Goal: Ask a question: Seek information or help from site administrators or community

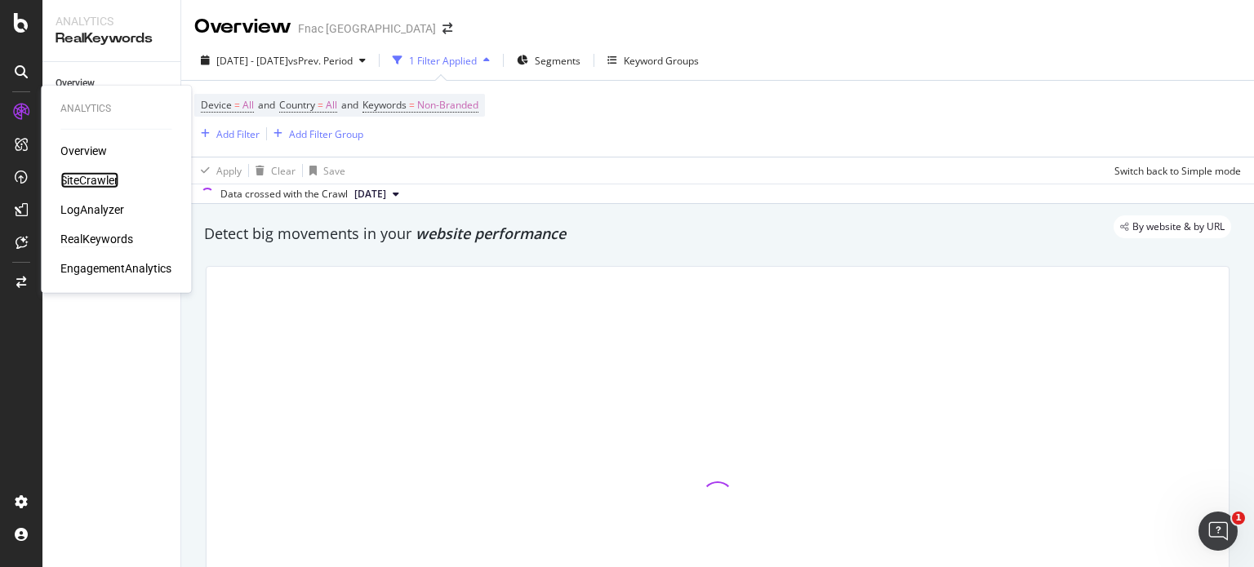
click at [111, 180] on div "SiteCrawler" at bounding box center [89, 180] width 58 height 16
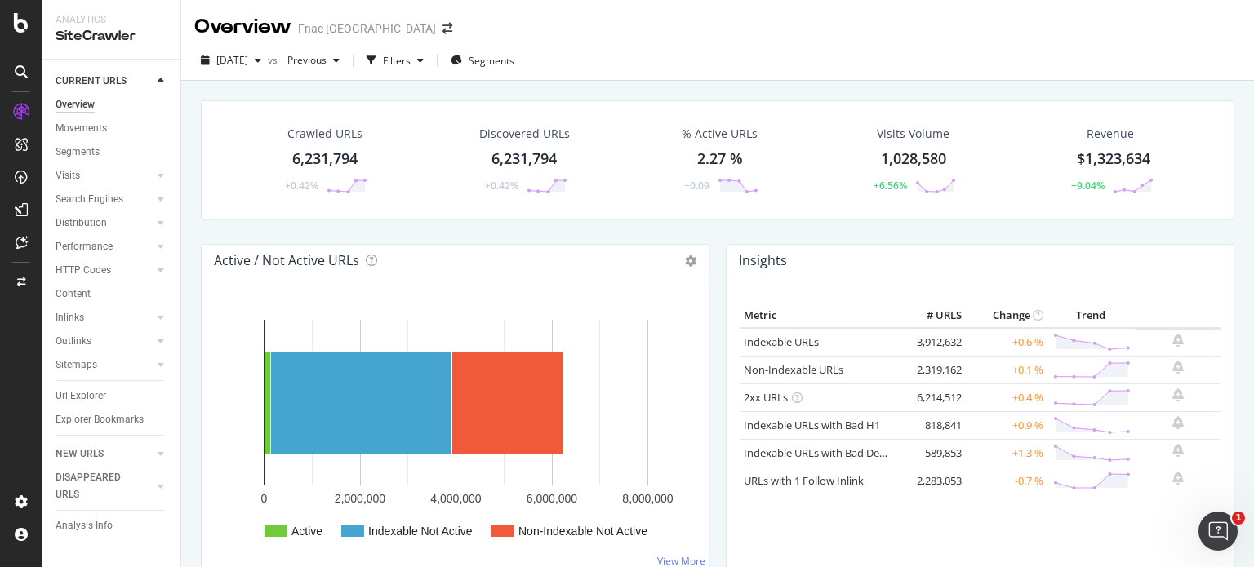
click at [519, 153] on div "6,231,794" at bounding box center [523, 159] width 65 height 21
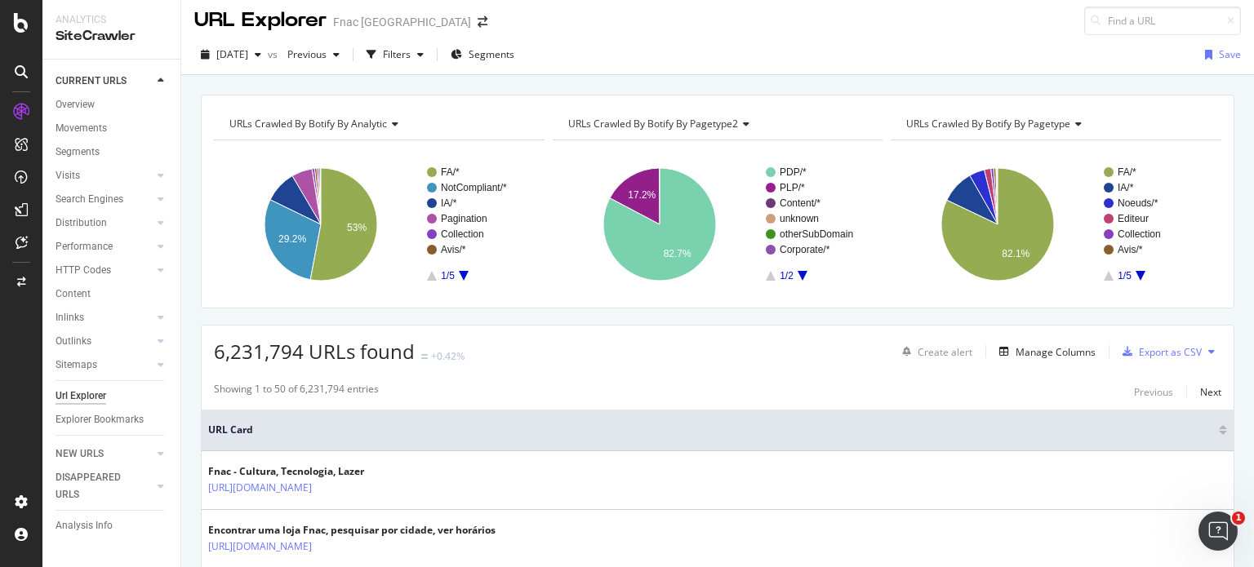
scroll to position [2, 0]
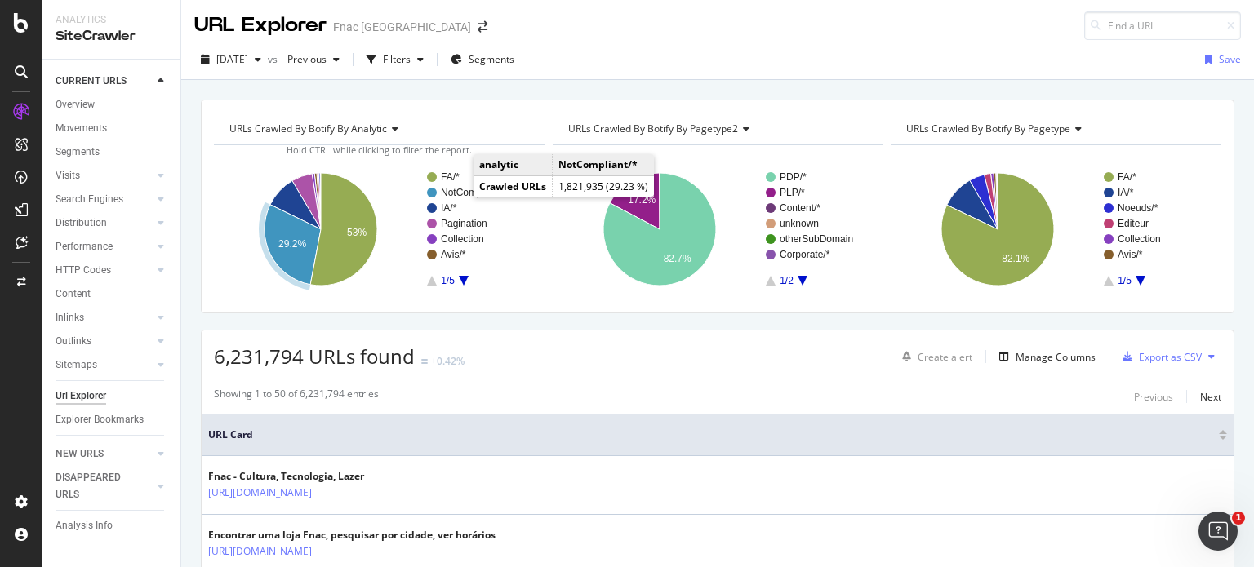
click at [457, 193] on text "NotCompliant/*" at bounding box center [474, 192] width 66 height 11
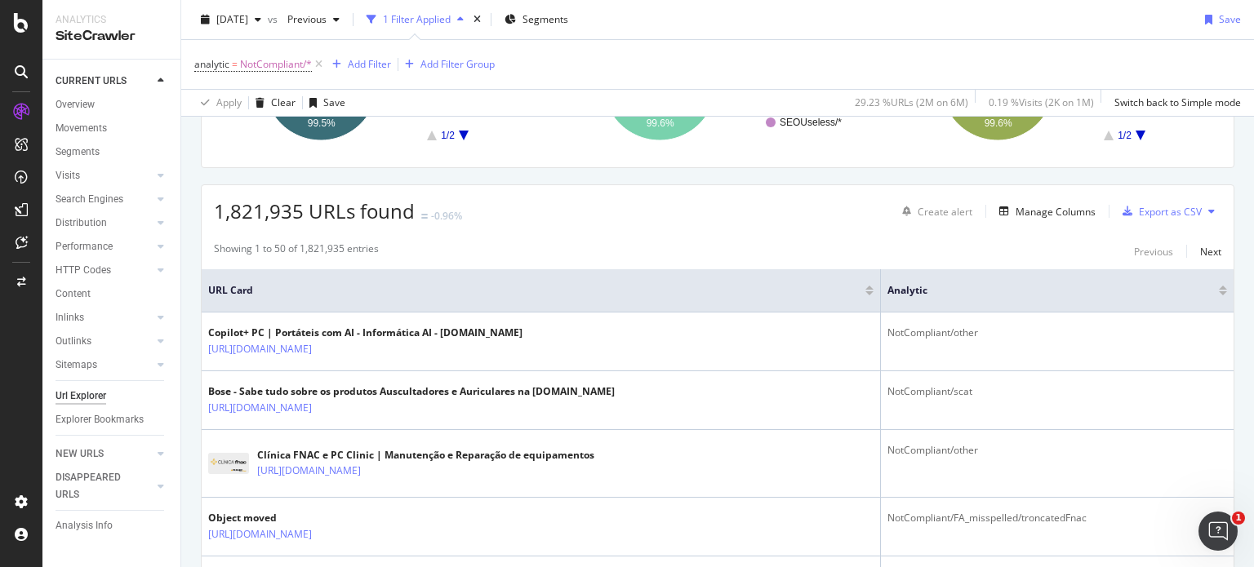
scroll to position [223, 0]
click at [1196, 528] on html at bounding box center [1215, 528] width 39 height 39
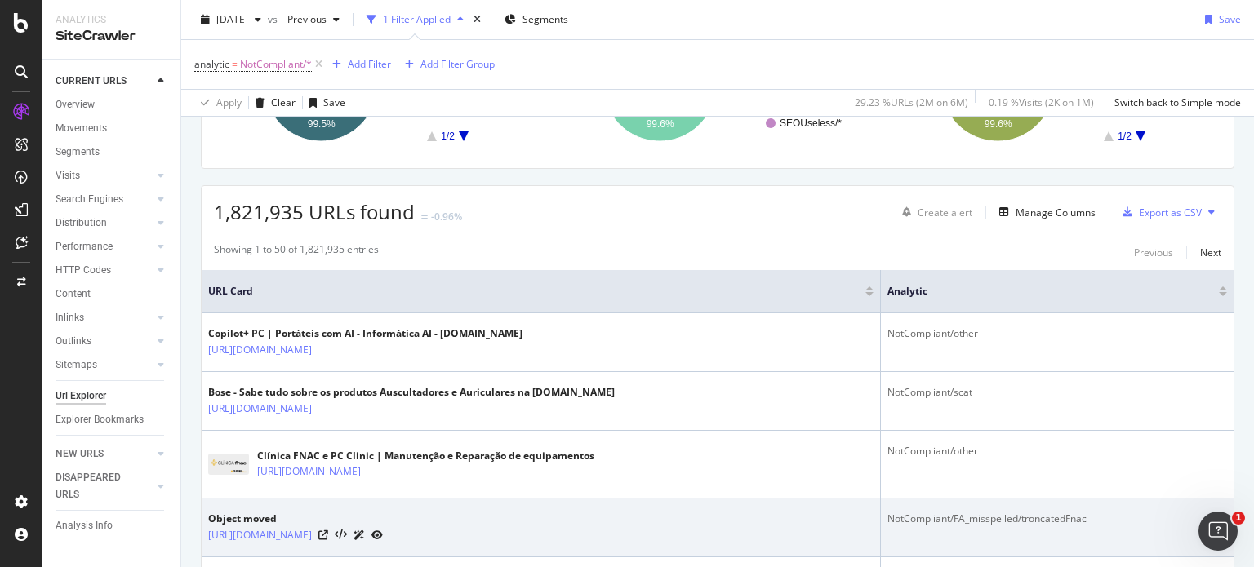
click at [1211, 553] on td "NotCompliant/FA_misspelled/troncatedFnac" at bounding box center [1057, 528] width 353 height 59
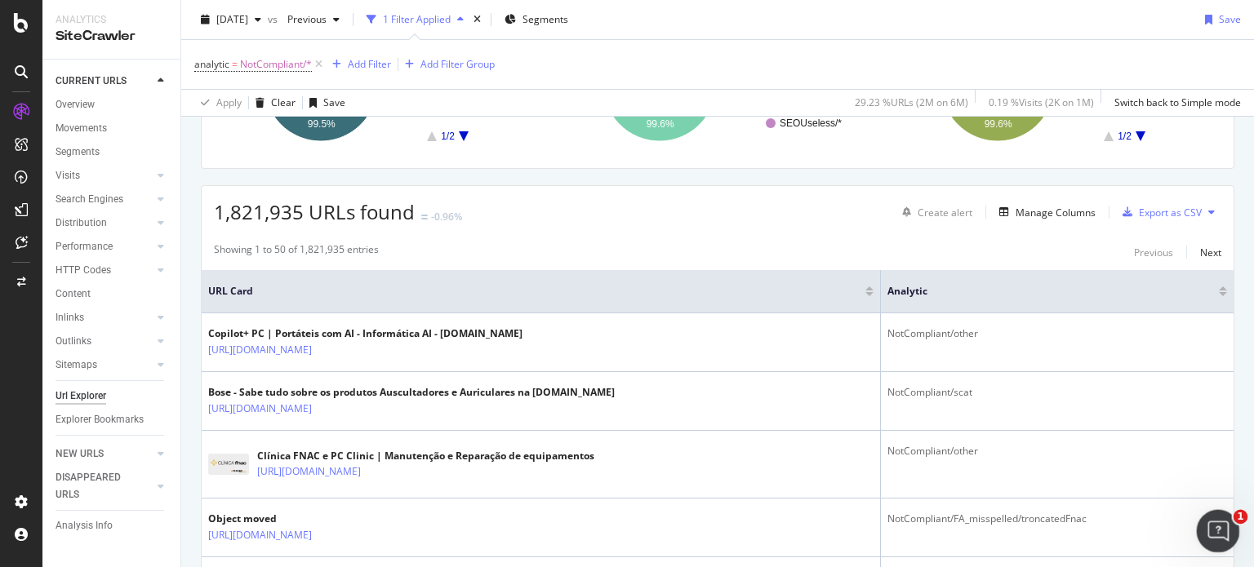
click at [1216, 527] on icon "Open Intercom Messenger" at bounding box center [1215, 528] width 11 height 13
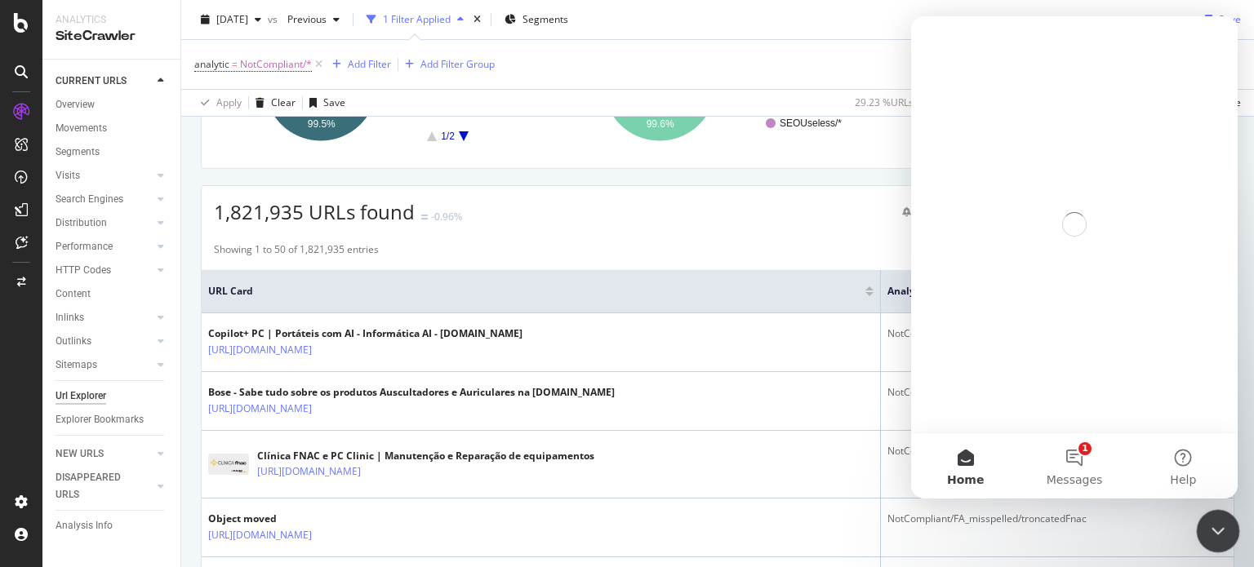
scroll to position [0, 0]
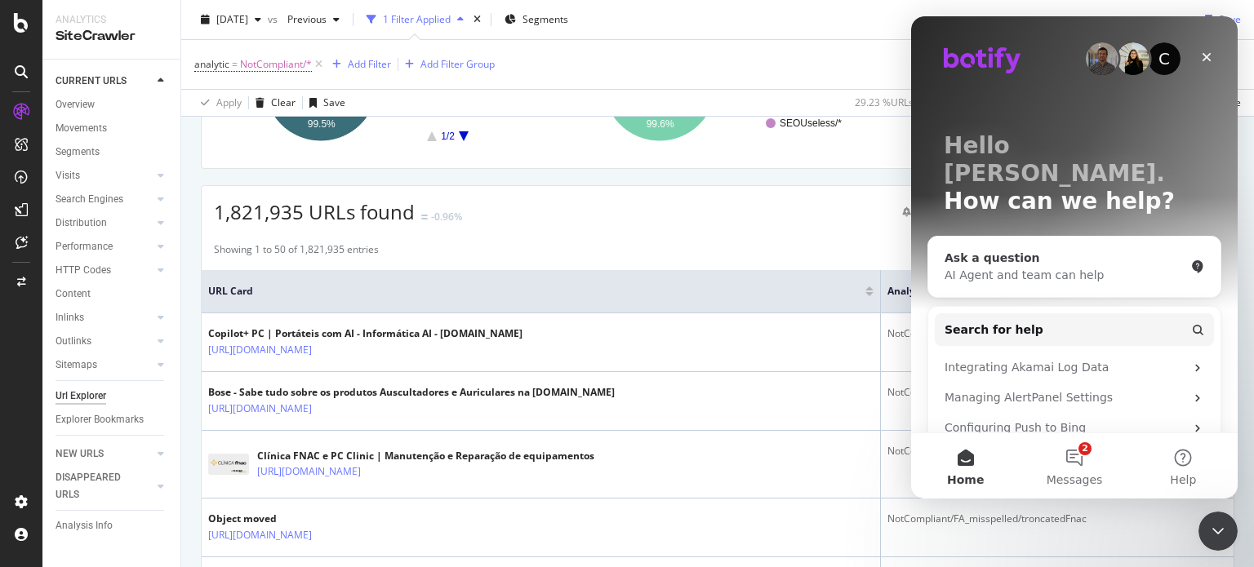
click at [1104, 250] on div "Ask a question" at bounding box center [1065, 258] width 240 height 17
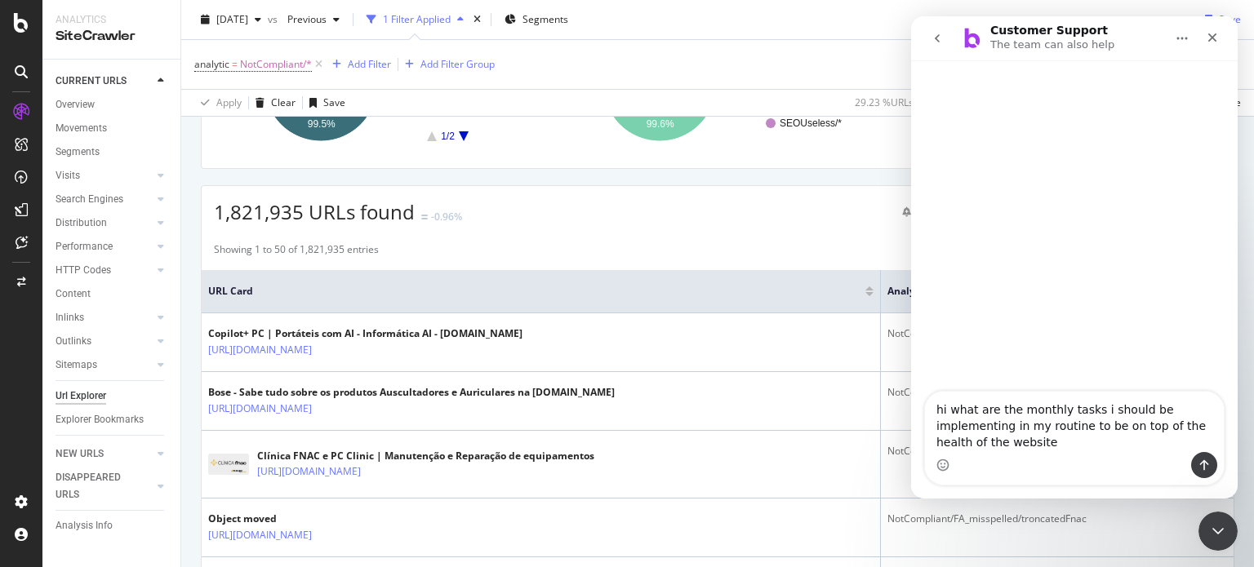
type textarea "hi what are the monthly tasks i should be implementing in my routine to be on t…"
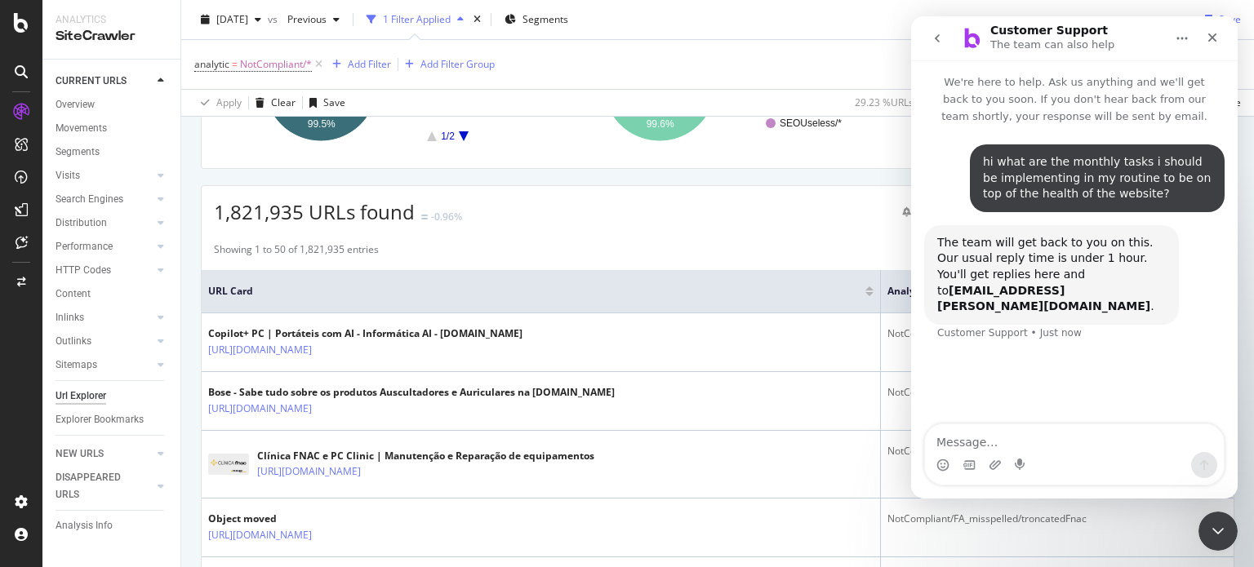
click at [808, 211] on div "1,821,935 URLs found -0.96% Create alert Manage Columns Export as CSV" at bounding box center [718, 206] width 1032 height 40
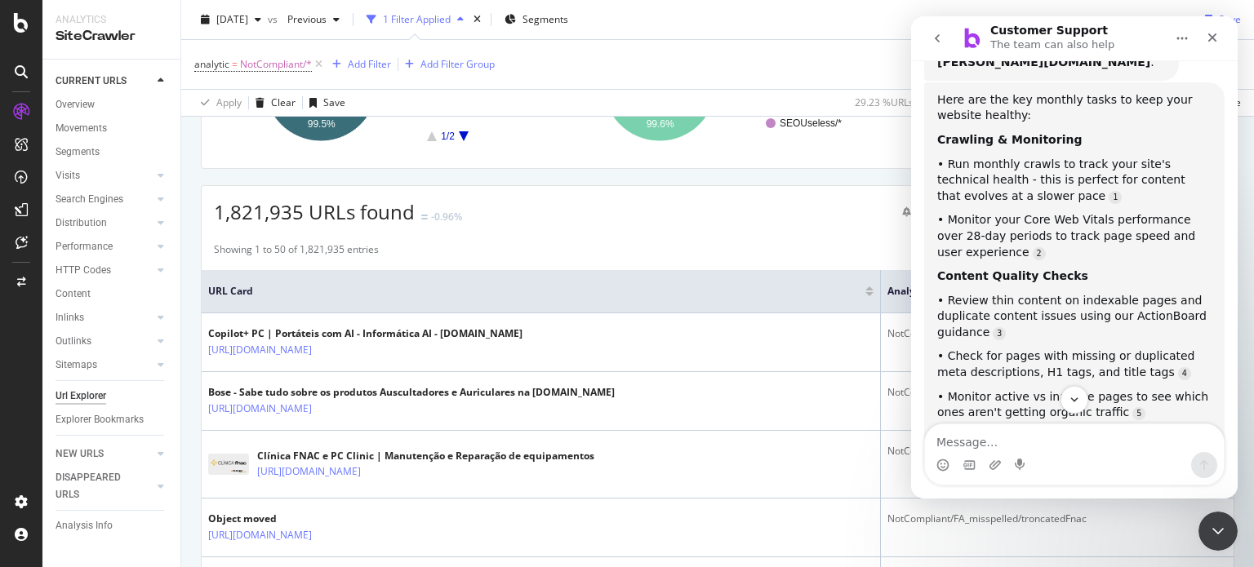
scroll to position [243, 0]
